Goal: Information Seeking & Learning: Learn about a topic

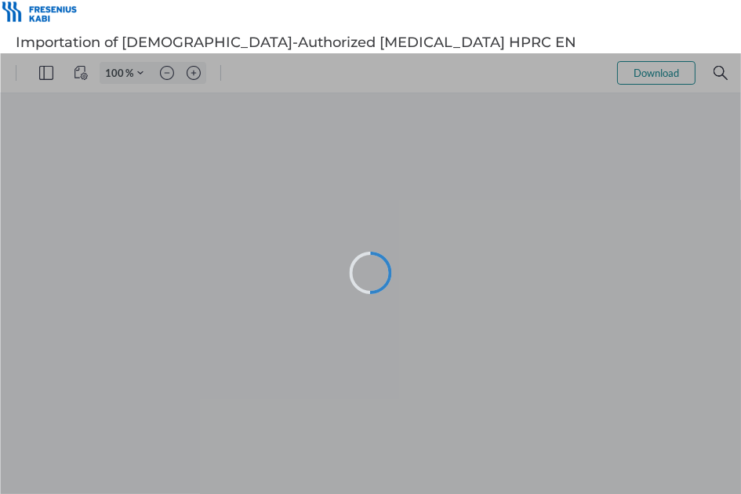
type input "64"
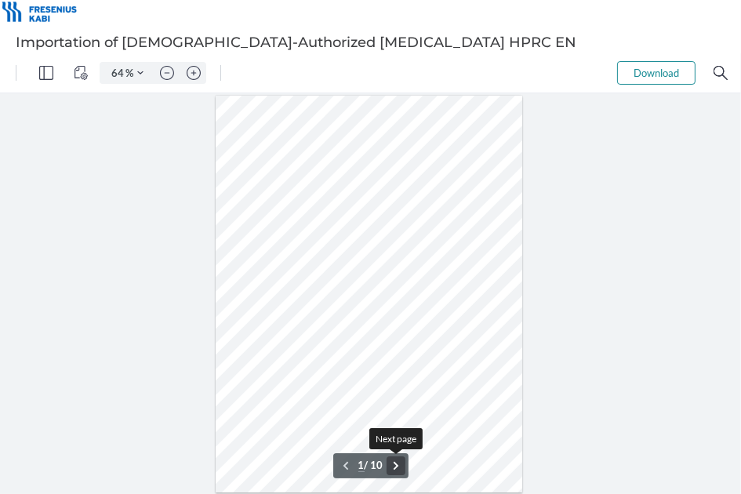
click at [397, 469] on button ".cls-1{fill:#abb0c4;} icon - chevron - right" at bounding box center [395, 464] width 19 height 19
click at [400, 466] on button ".cls-1{fill:#abb0c4;} icon - chevron - right" at bounding box center [395, 464] width 19 height 19
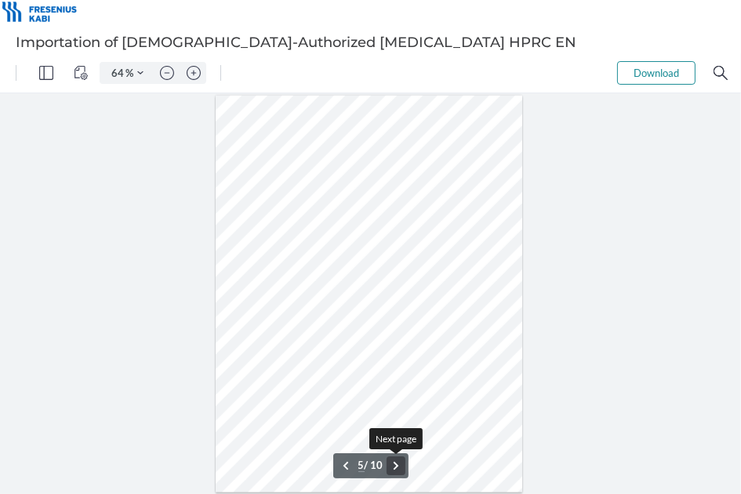
click at [400, 466] on button ".cls-1{fill:#abb0c4;} icon - chevron - right" at bounding box center [395, 464] width 19 height 19
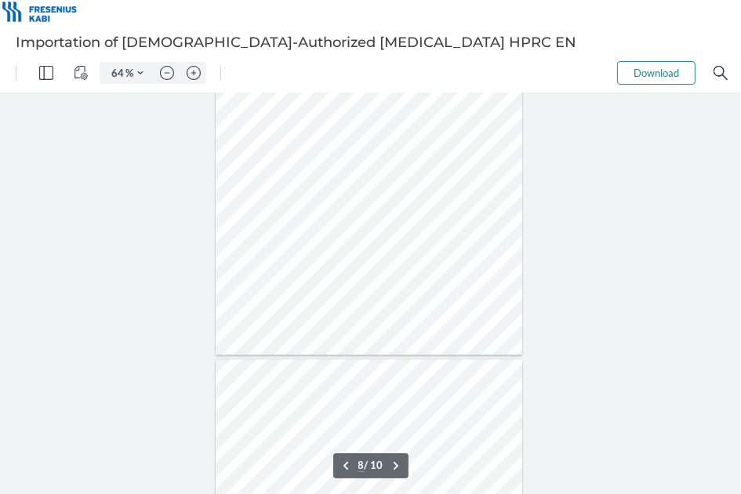
type input "9"
type input "72"
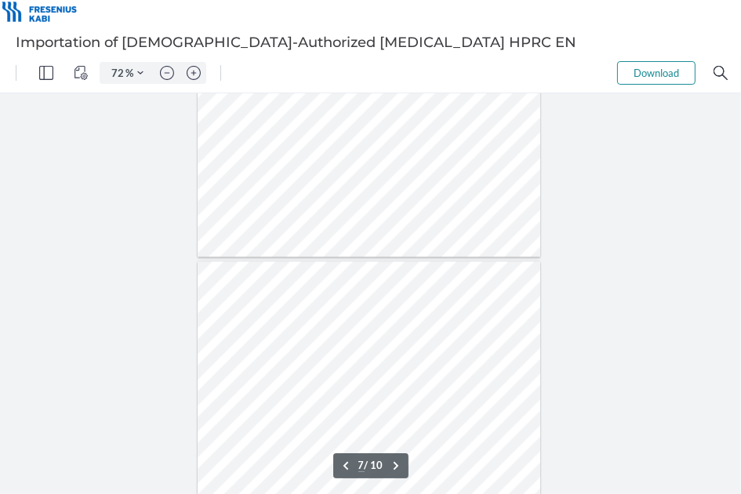
type input "6"
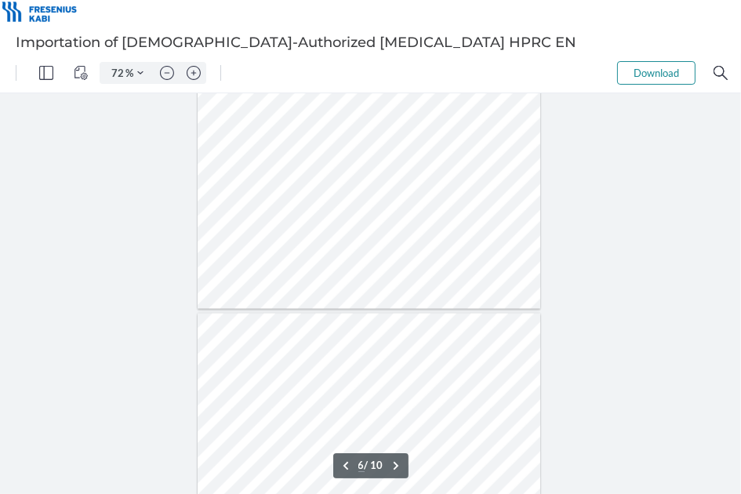
scroll to position [2433, 0]
